Goal: Transaction & Acquisition: Obtain resource

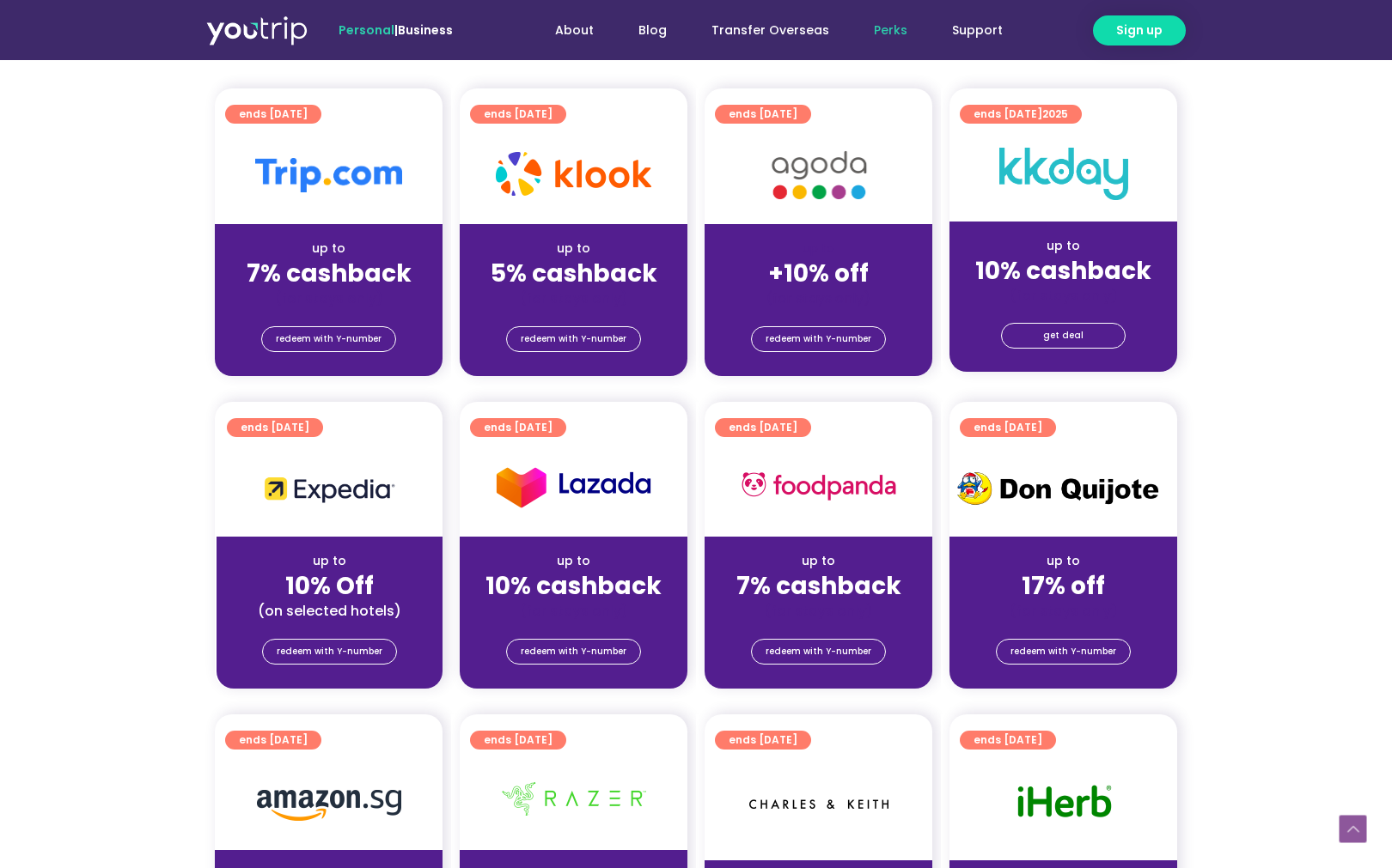
scroll to position [343, 0]
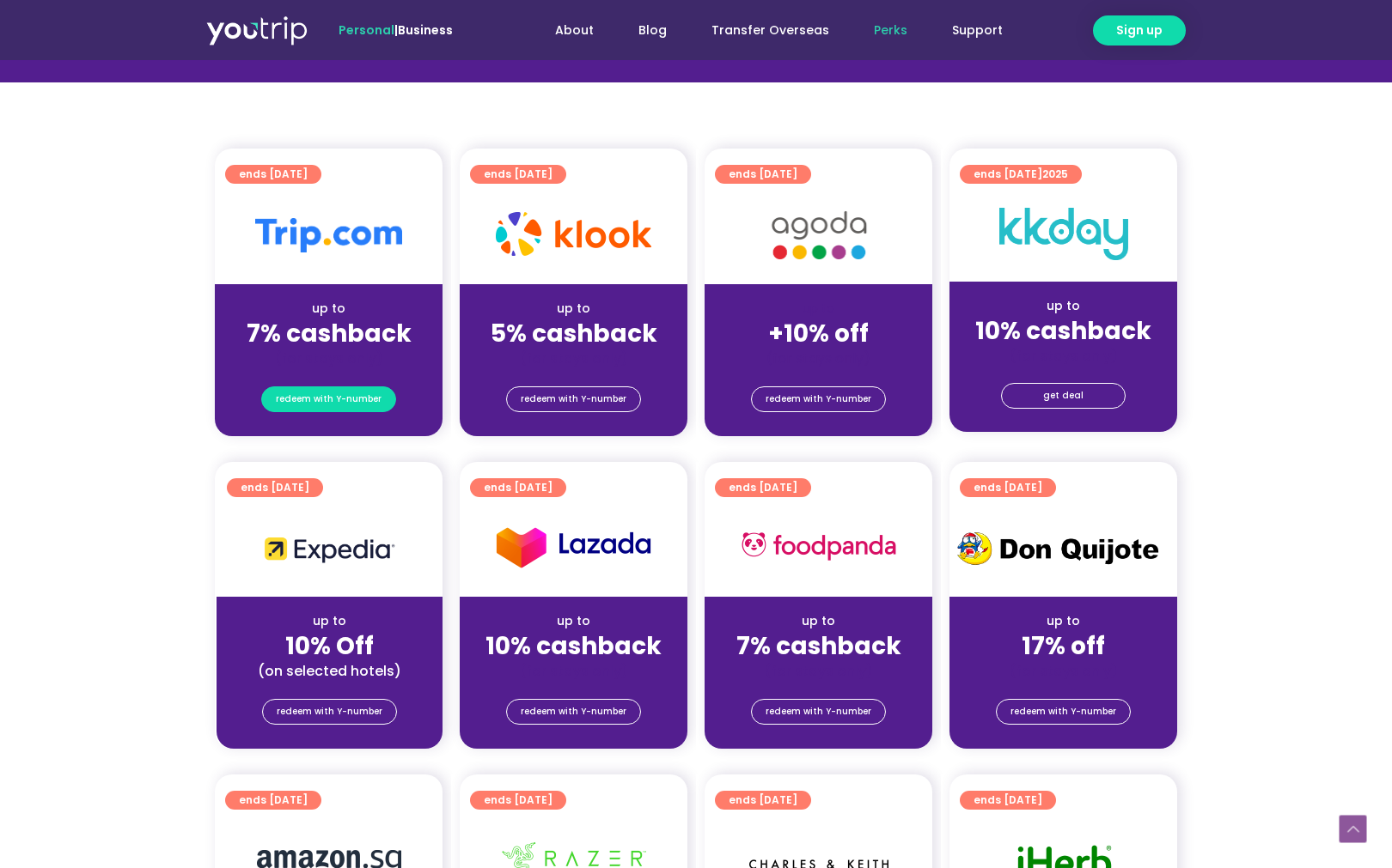
click at [348, 396] on span "redeem with Y-number" at bounding box center [329, 400] width 106 height 24
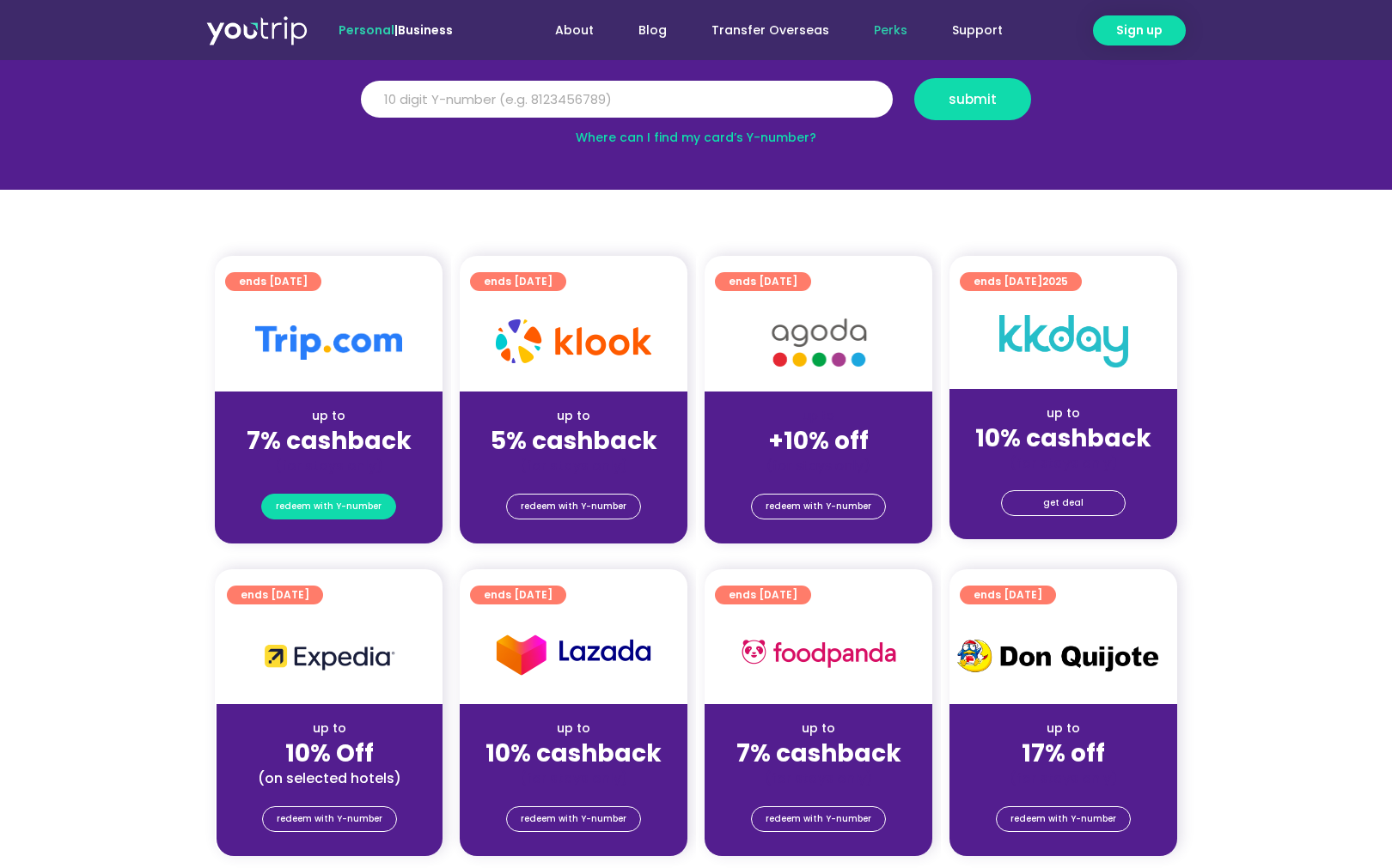
scroll to position [189, 0]
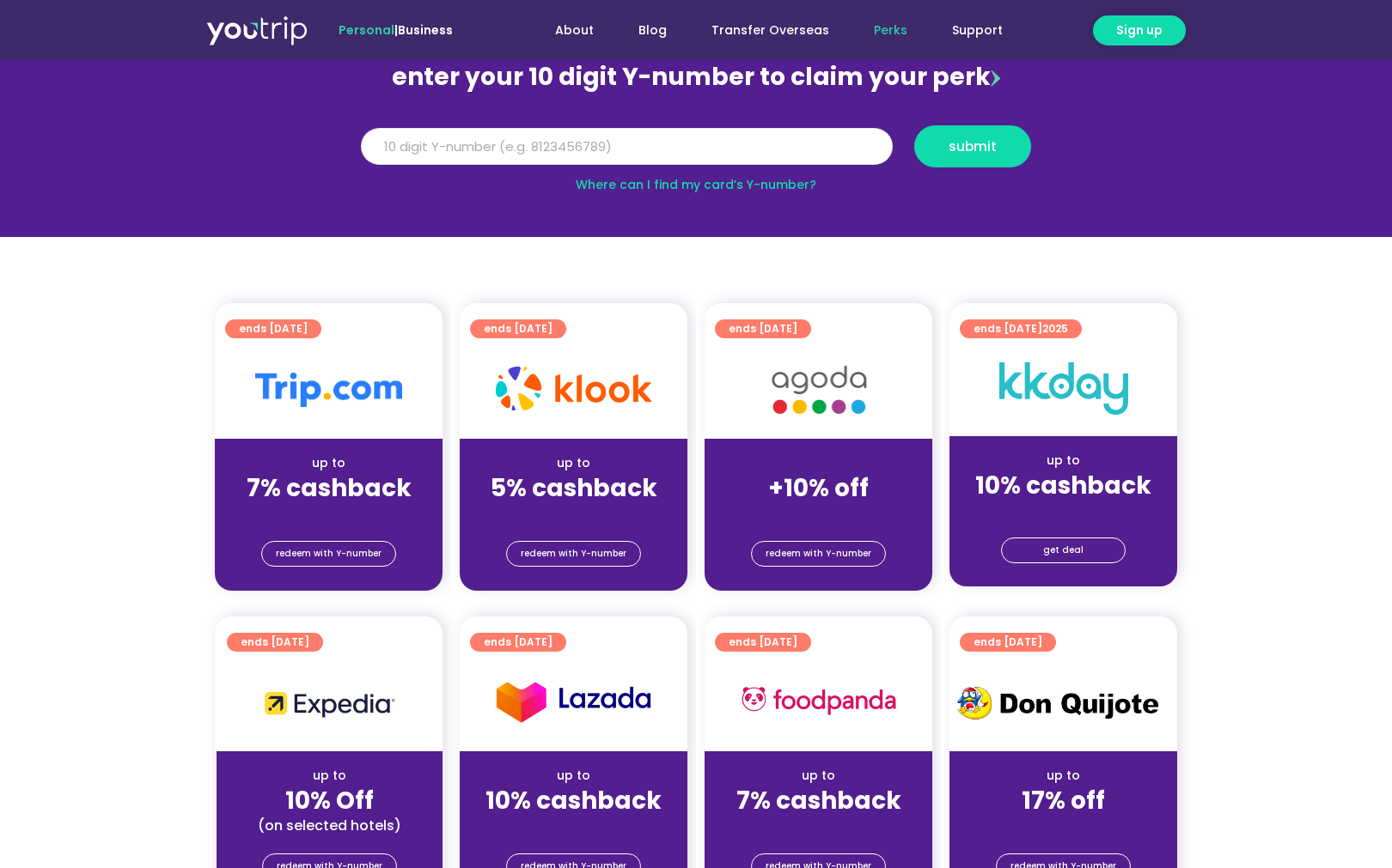
click at [683, 138] on input "Y Number" at bounding box center [626, 147] width 532 height 38
paste input "8104844245"
type input "8104844245"
click at [1010, 145] on span "submit" at bounding box center [972, 146] width 88 height 13
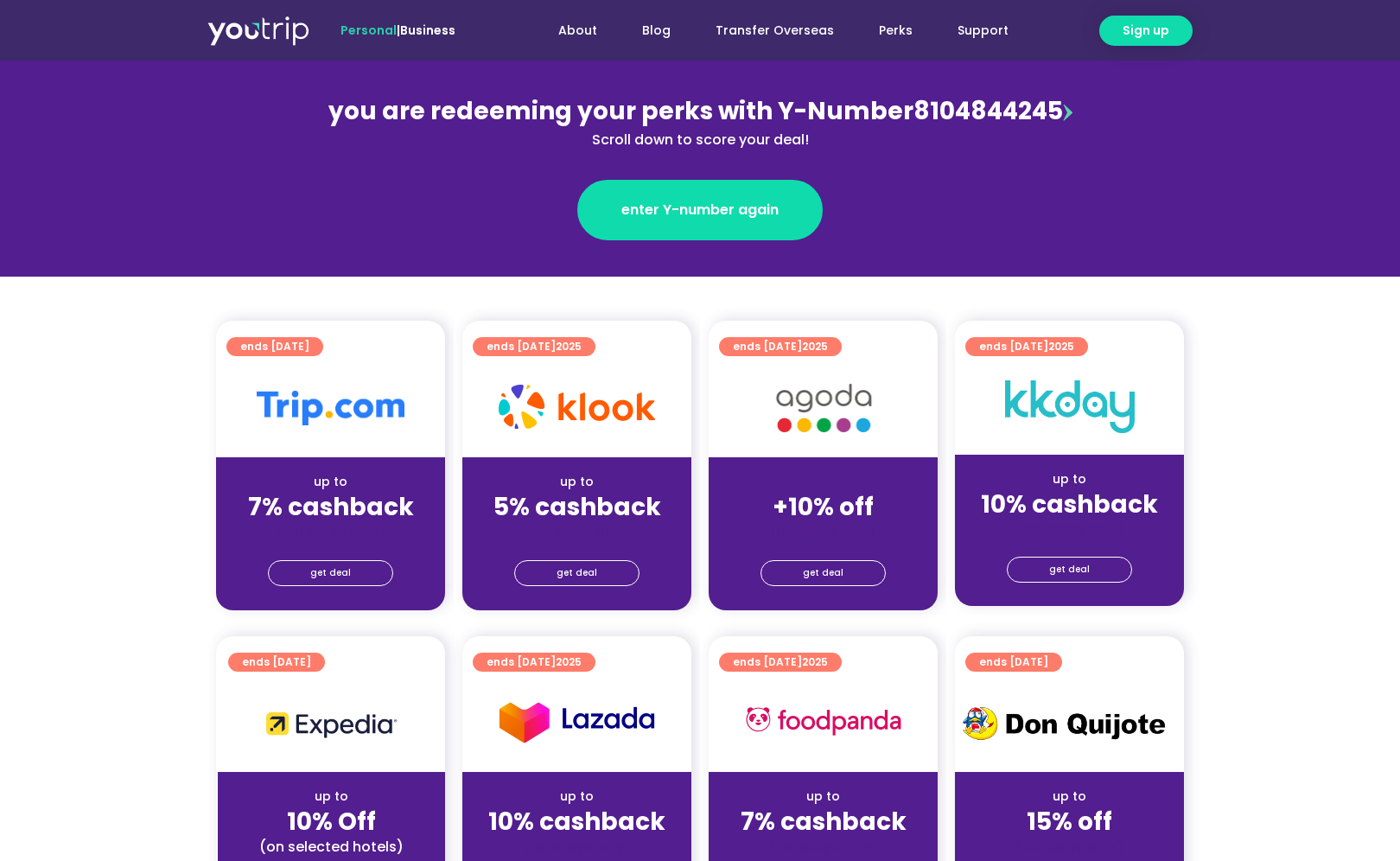
scroll to position [259, 0]
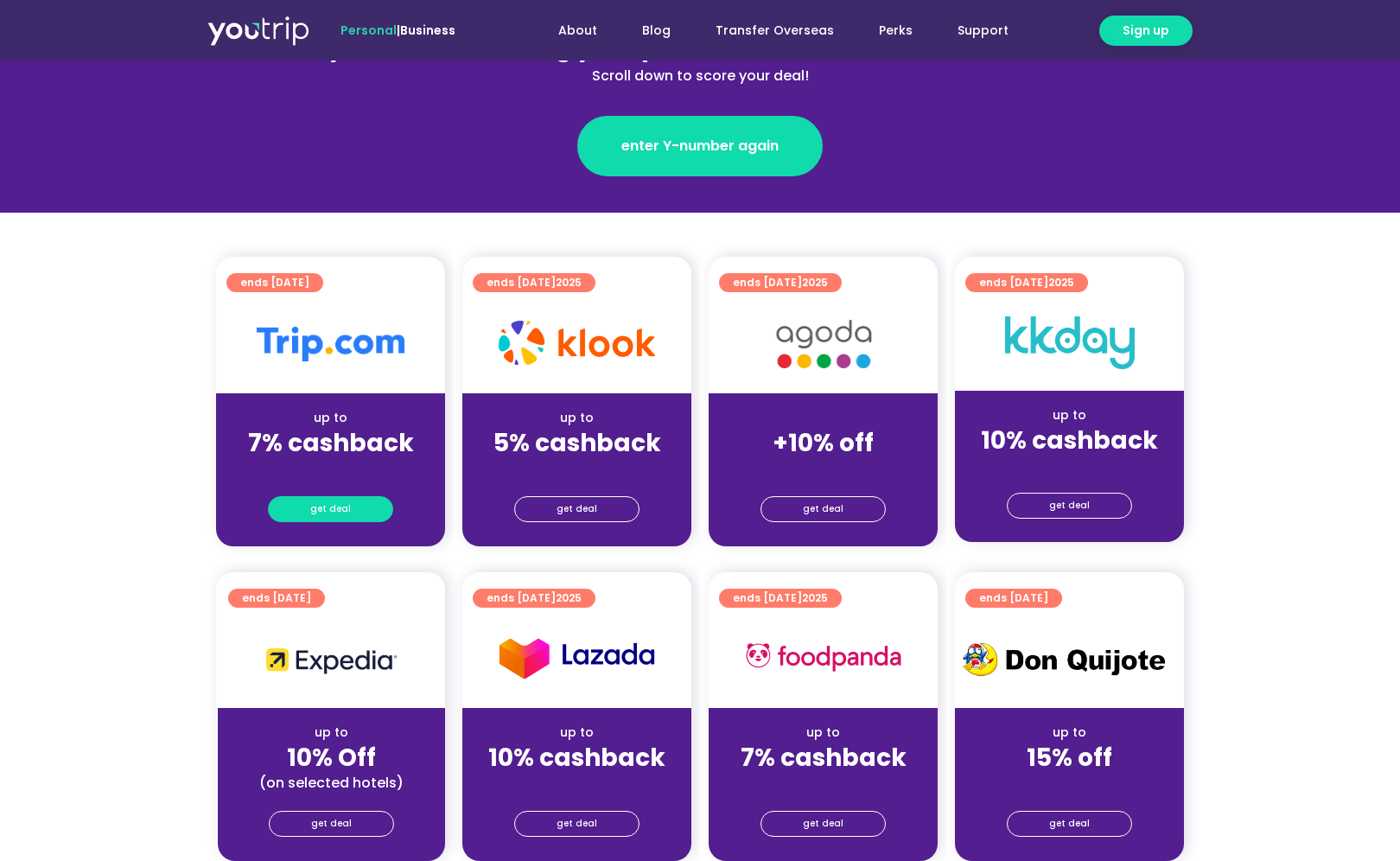
click at [349, 513] on link "get deal" at bounding box center [331, 509] width 126 height 26
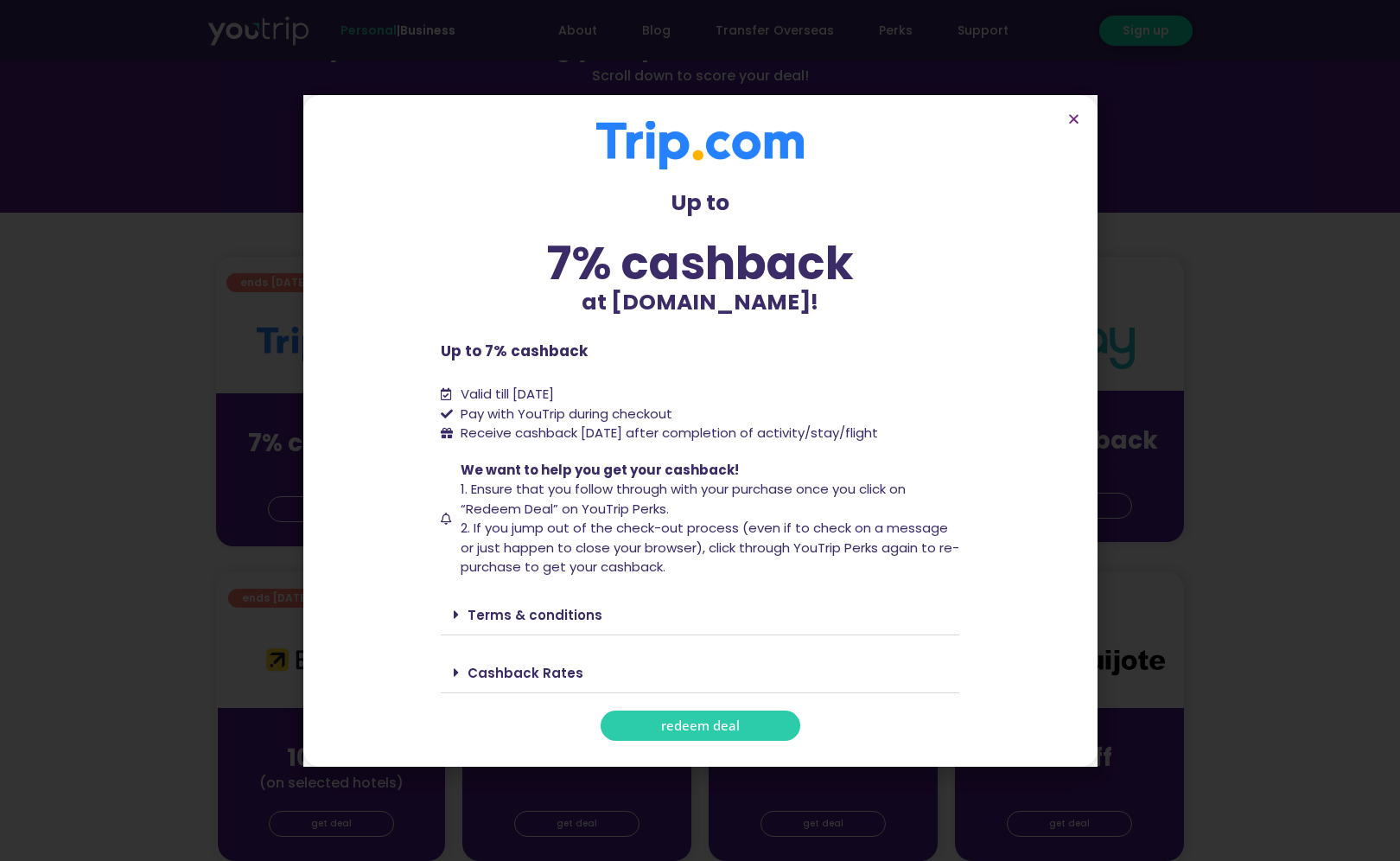
click at [688, 727] on span "redeem deal" at bounding box center [700, 725] width 79 height 13
